Goal: Task Accomplishment & Management: Manage account settings

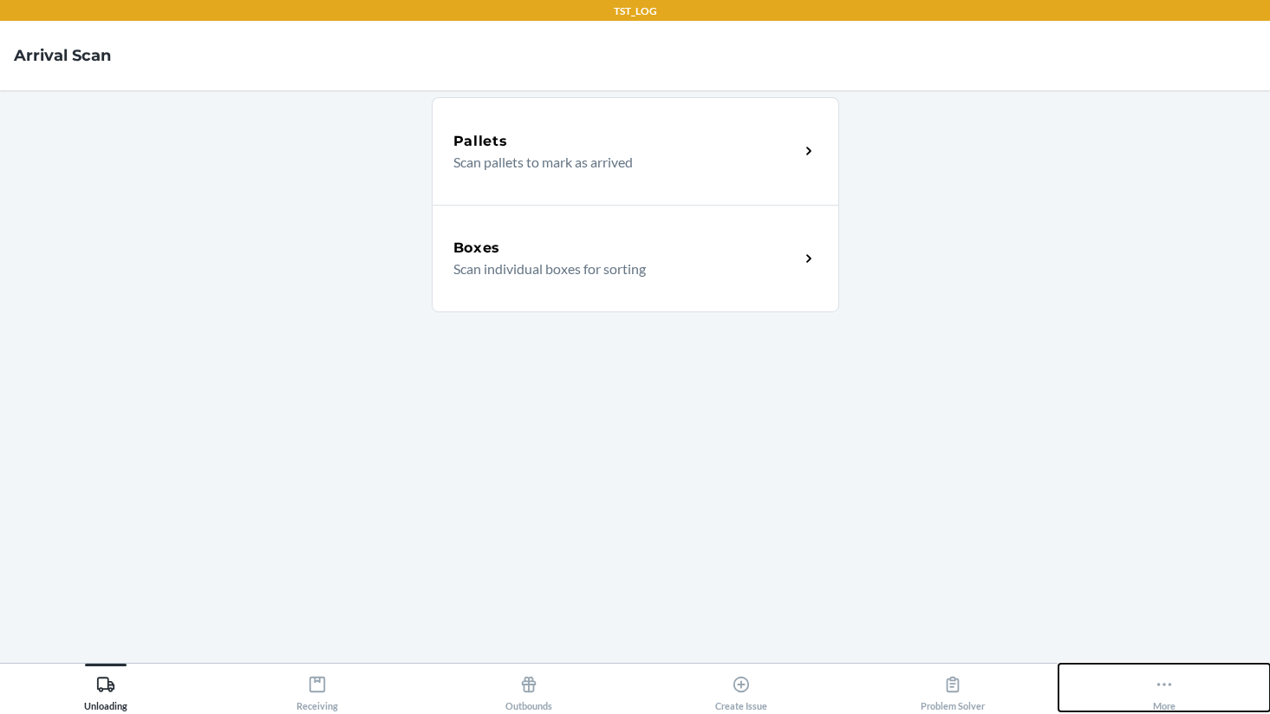
click at [1152, 703] on button "More" at bounding box center [1165, 687] width 212 height 48
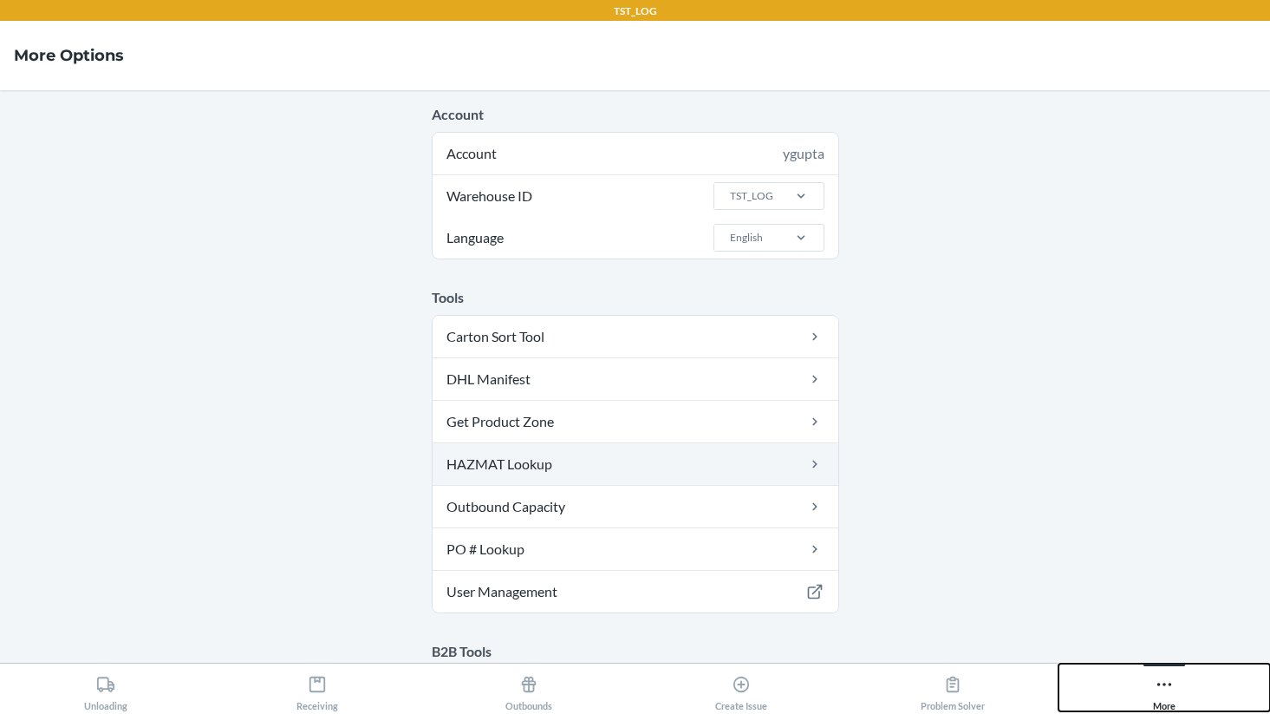
scroll to position [785, 0]
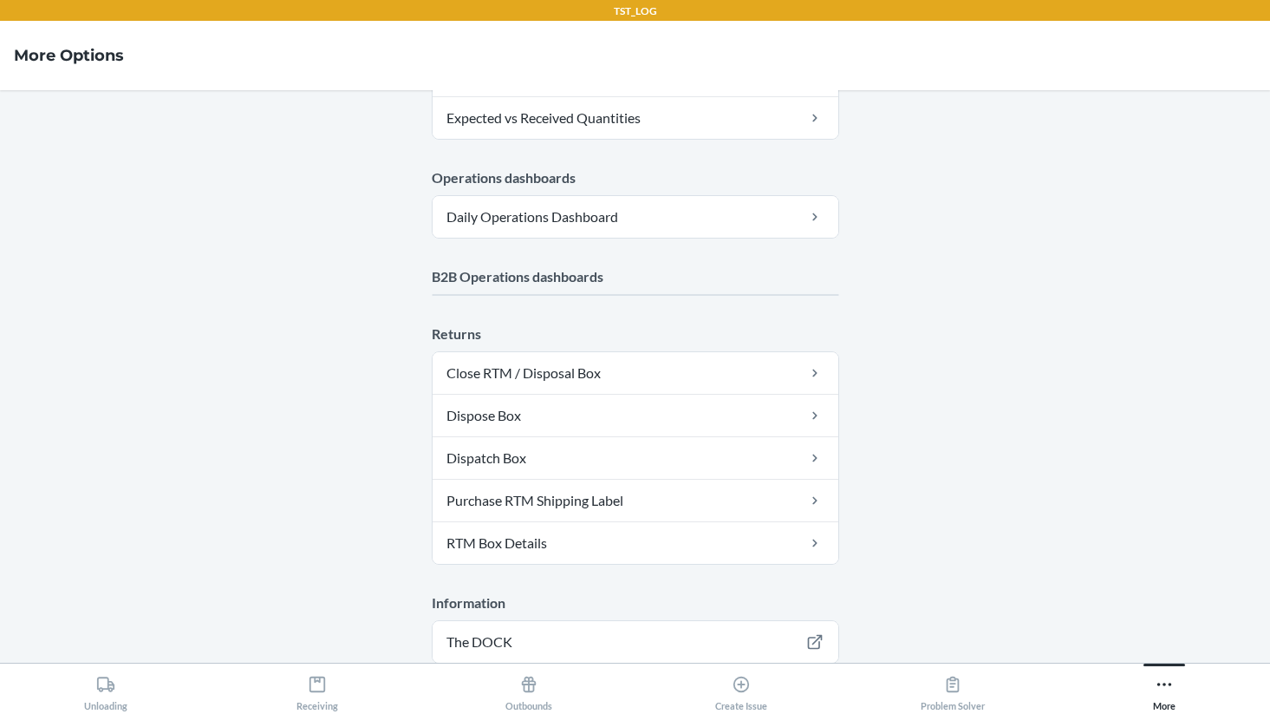
click at [595, 640] on main "Account Account ygupta Warehouse ID TST_LOG Language English Tools Carton Sort …" at bounding box center [635, 376] width 1270 height 572
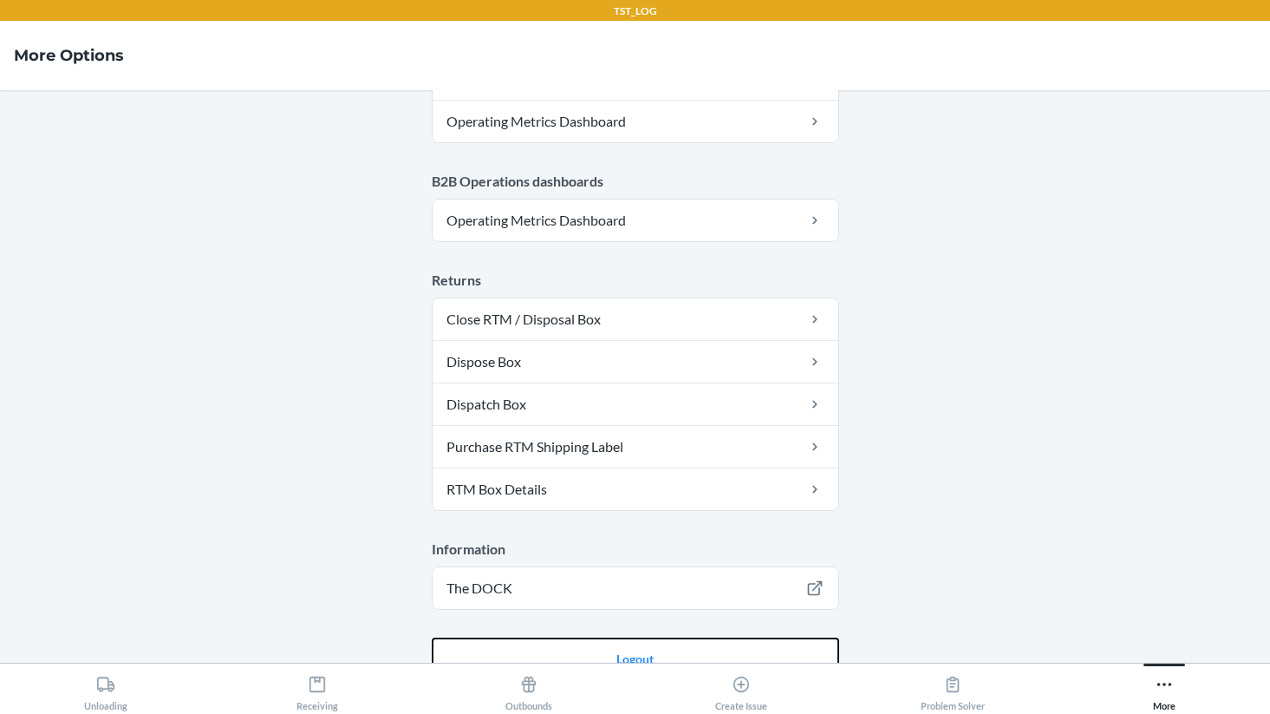
scroll to position [996, 0]
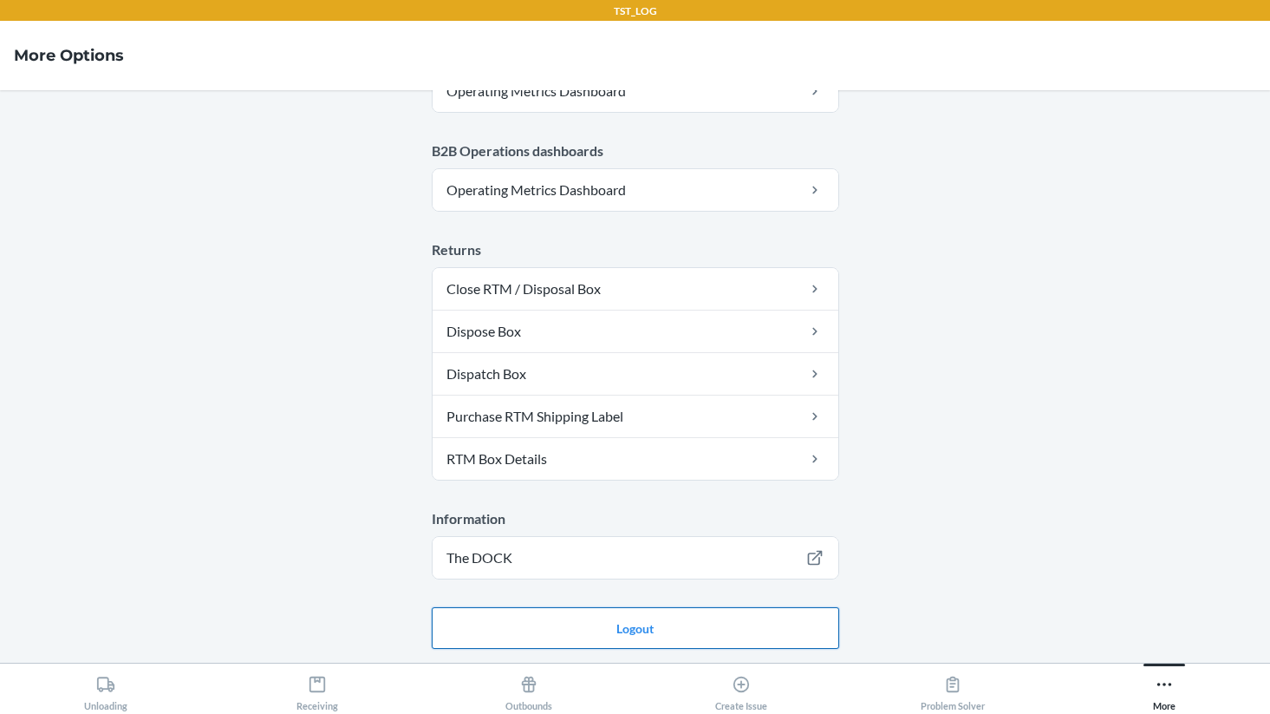
click at [677, 624] on button "Logout" at bounding box center [636, 628] width 408 height 42
